Goal: Check status: Check status

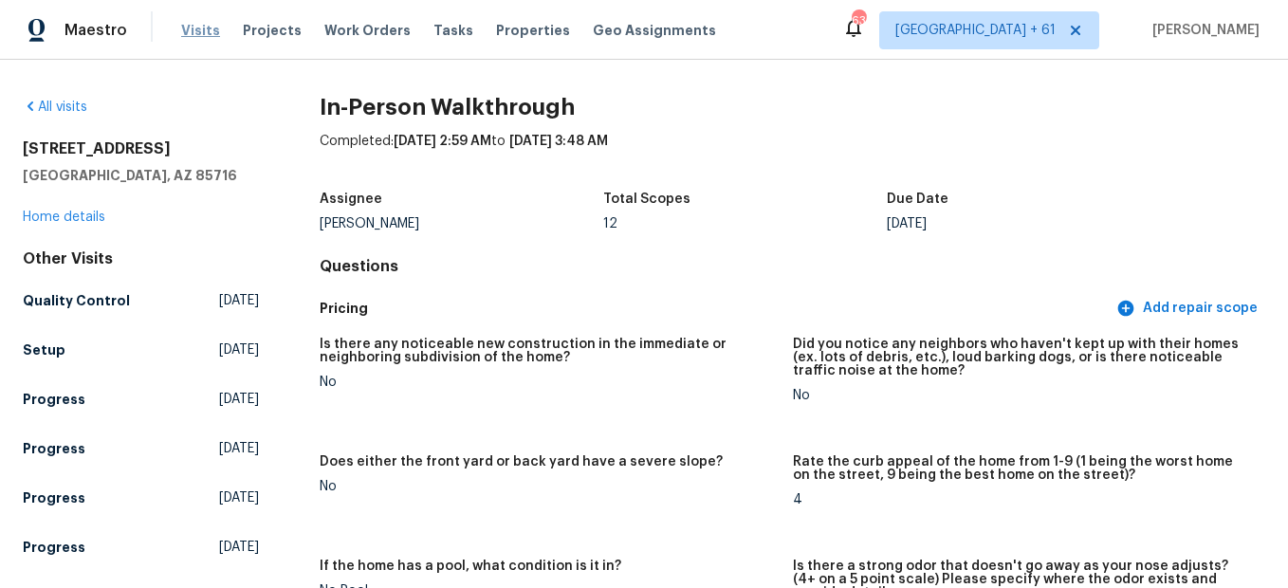
click at [181, 30] on span "Visits" at bounding box center [200, 30] width 39 height 19
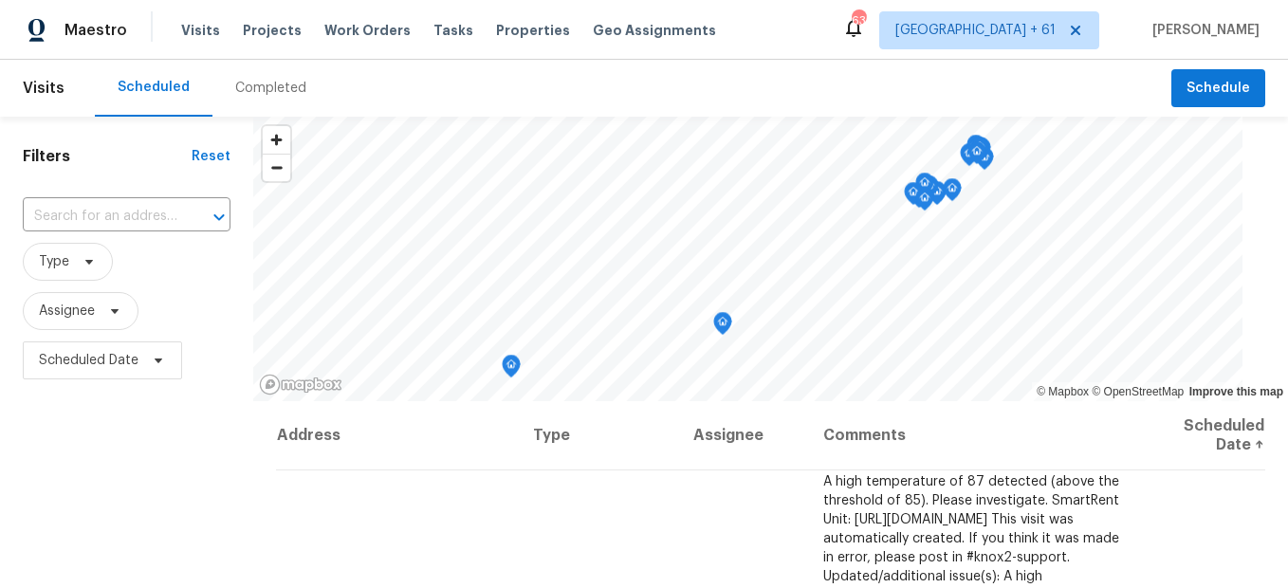
click at [284, 91] on div "Completed" at bounding box center [270, 88] width 71 height 19
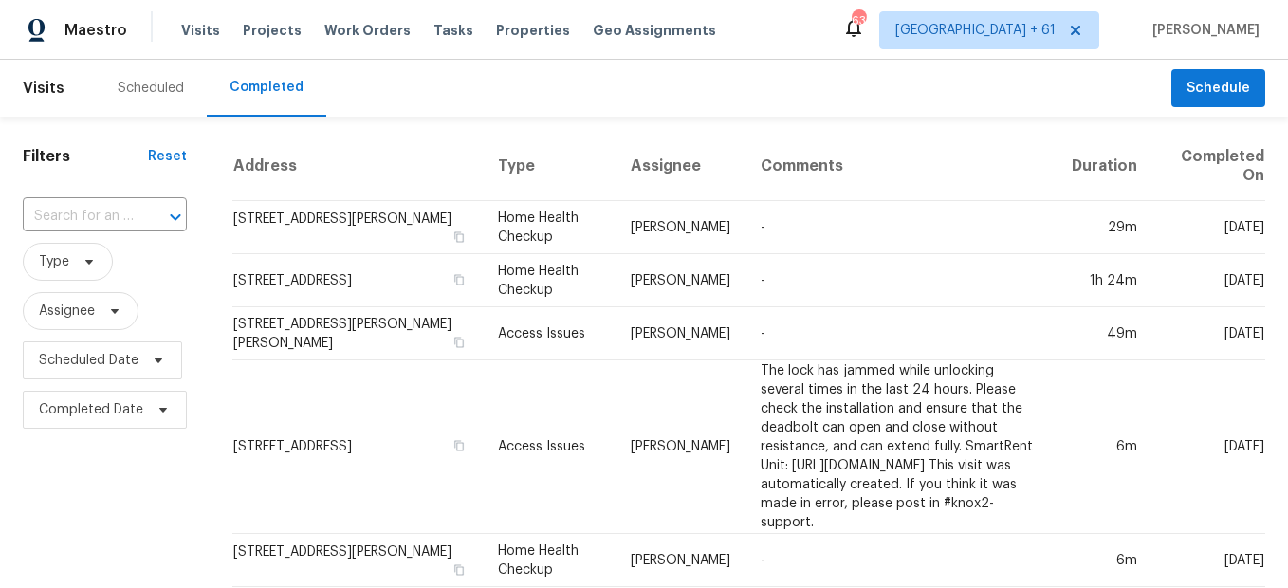
click at [109, 216] on input "text" at bounding box center [78, 216] width 111 height 29
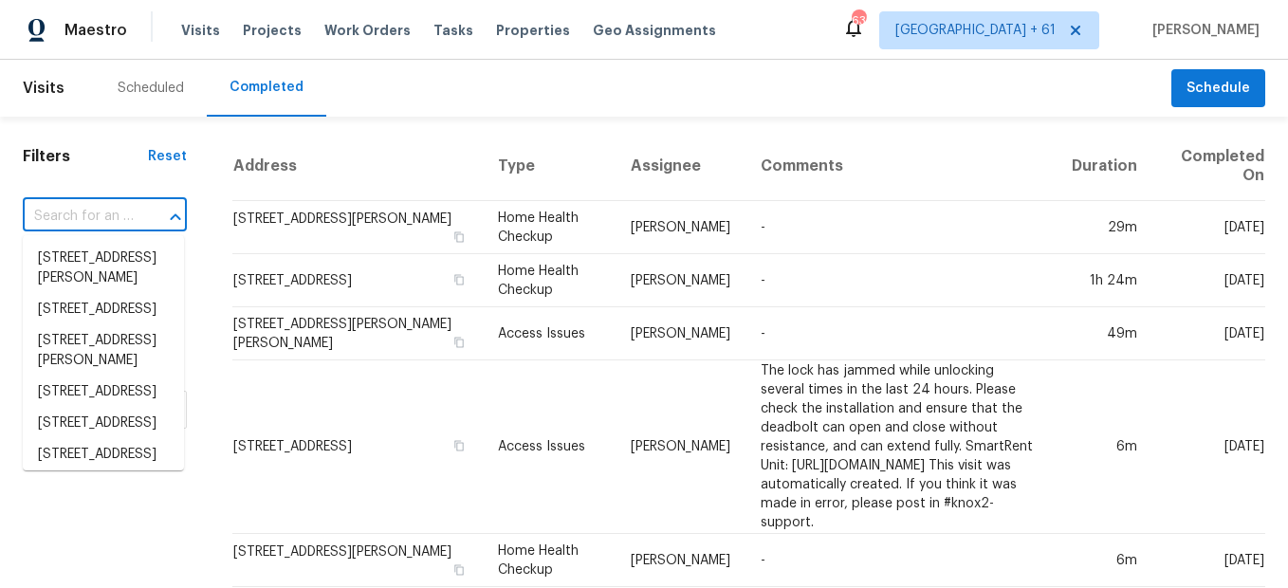
paste input "[STREET_ADDRESS][PERSON_NAME]"
type input "[STREET_ADDRESS][PERSON_NAME]"
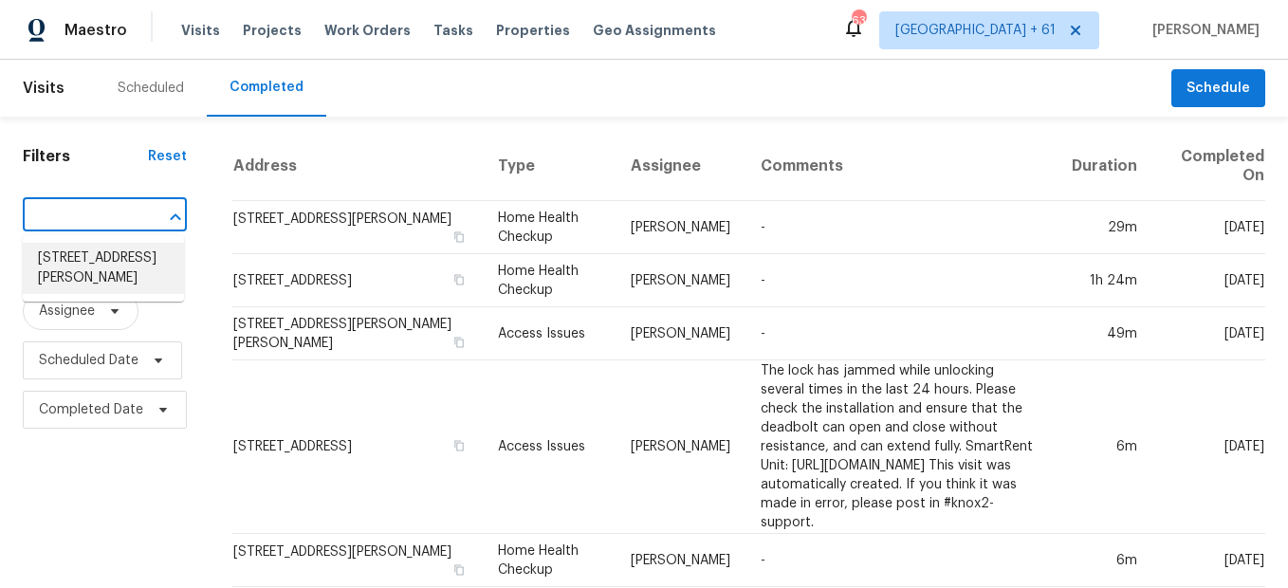
click at [107, 265] on li "[STREET_ADDRESS][PERSON_NAME]" at bounding box center [103, 268] width 161 height 51
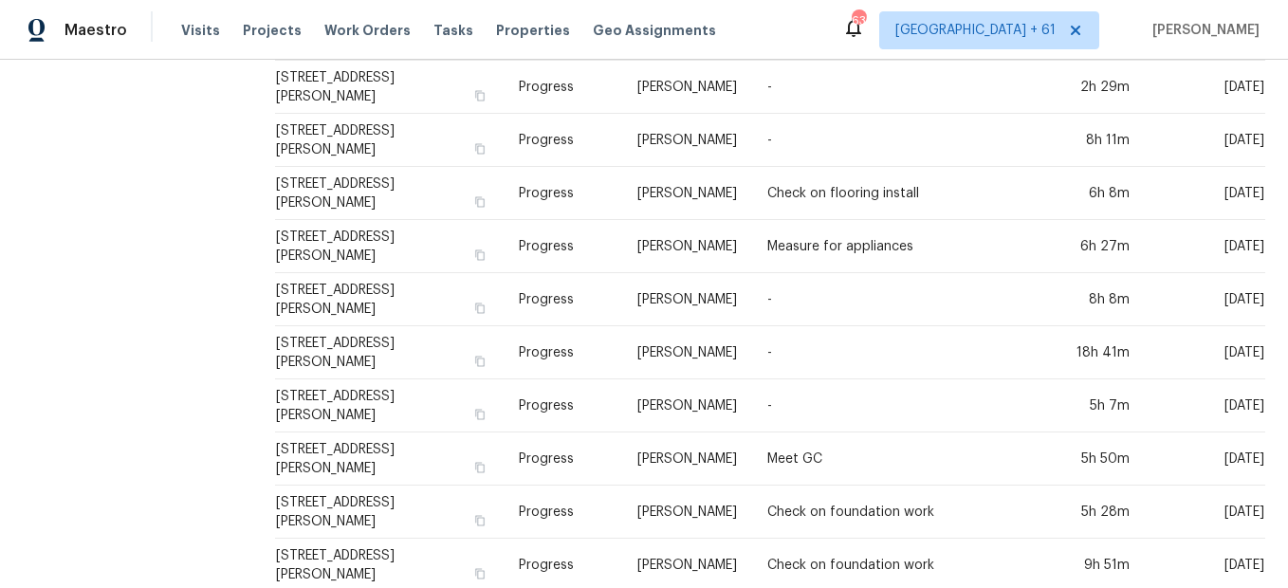
scroll to position [190, 0]
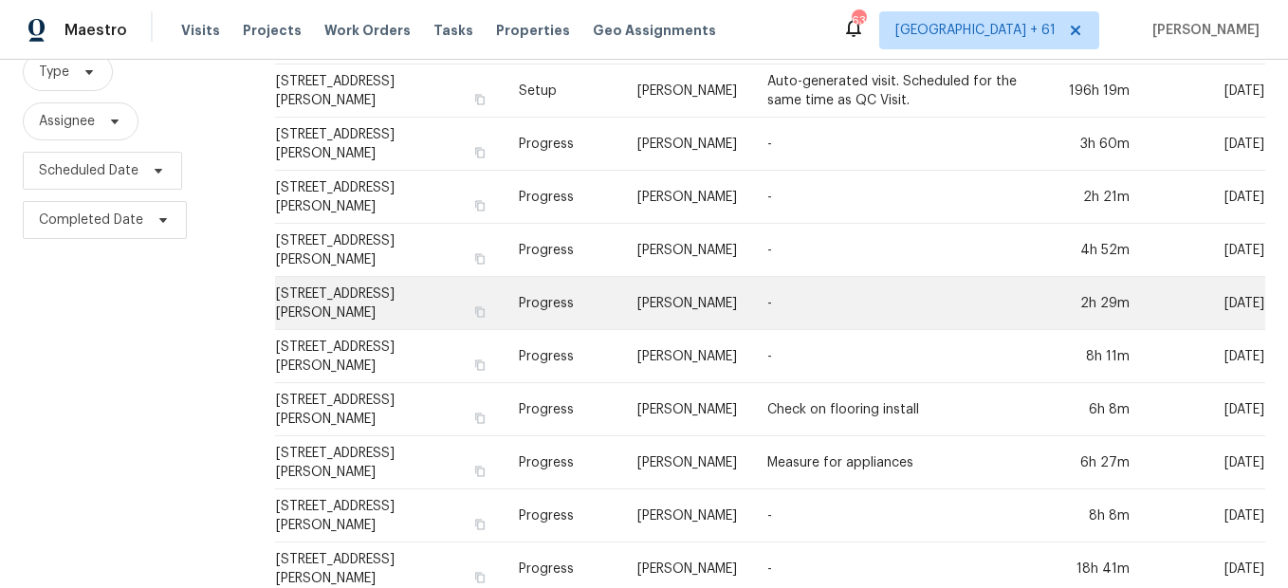
click at [551, 293] on td "Progress" at bounding box center [563, 303] width 119 height 53
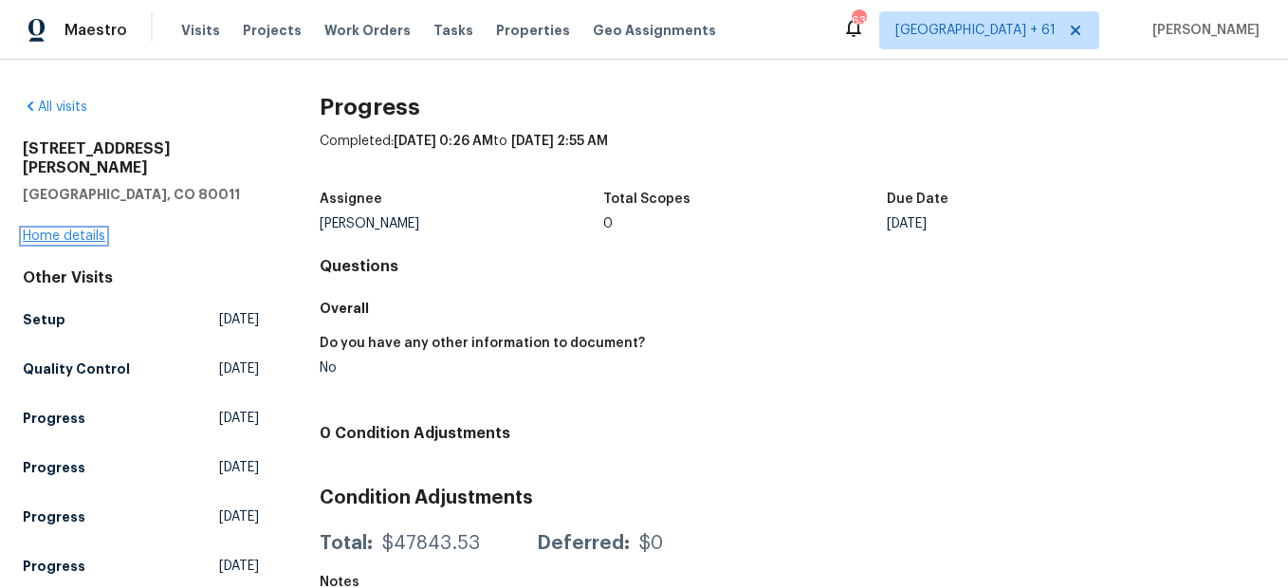
click at [70, 230] on link "Home details" at bounding box center [64, 236] width 83 height 13
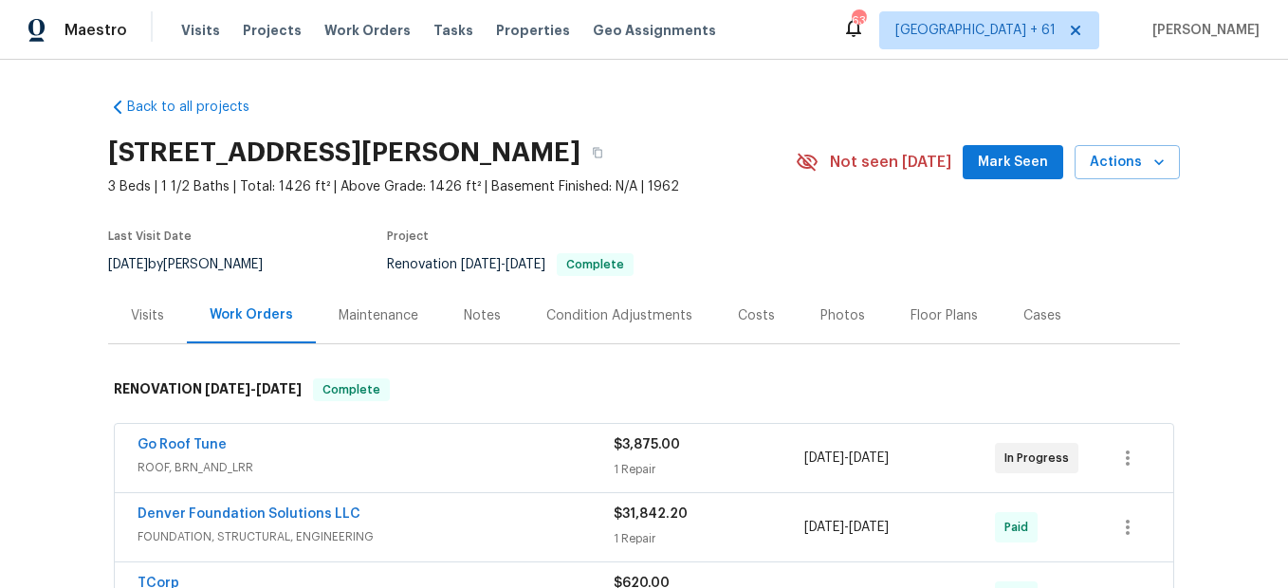
click at [827, 327] on div "Photos" at bounding box center [843, 315] width 90 height 56
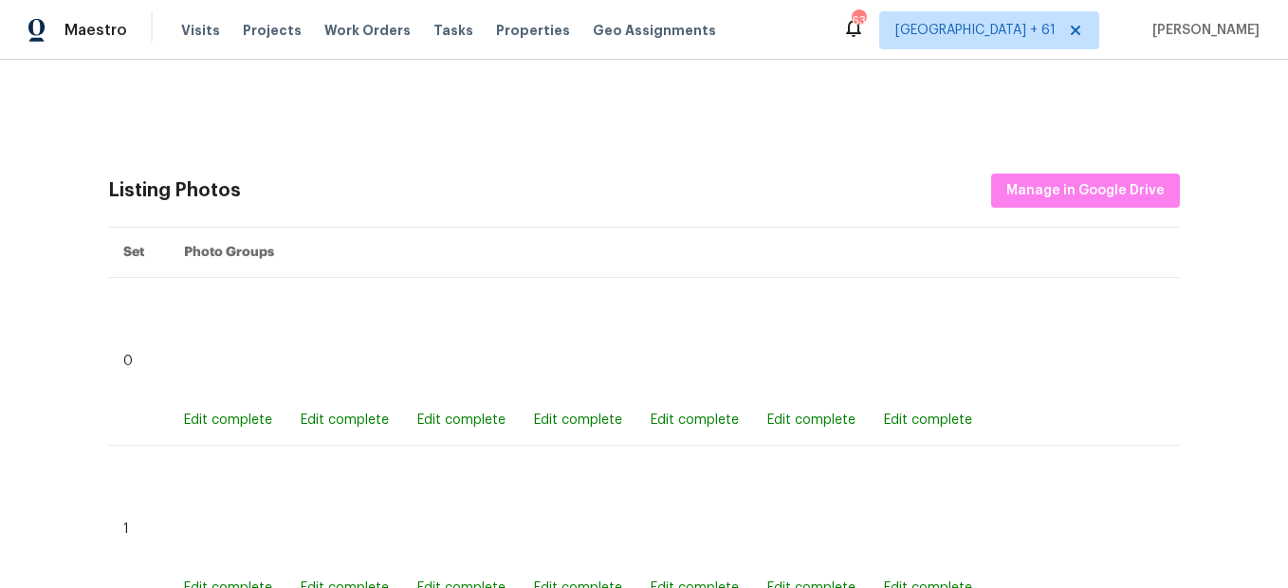
scroll to position [759, 0]
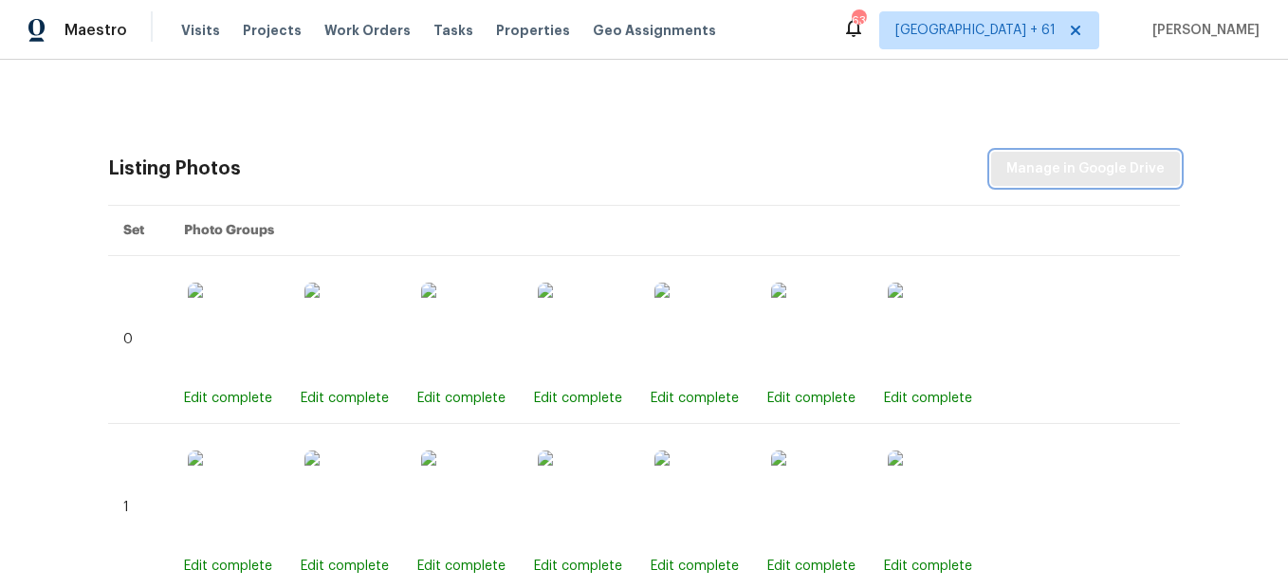
click at [1059, 184] on button "Manage in Google Drive" at bounding box center [1085, 169] width 189 height 35
